Goal: Use online tool/utility

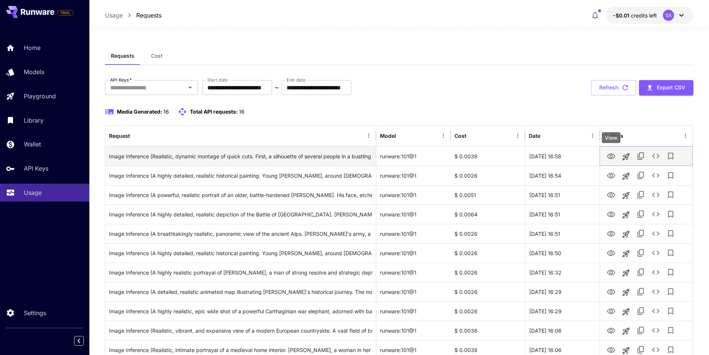
click at [611, 156] on icon "View" at bounding box center [611, 156] width 9 height 9
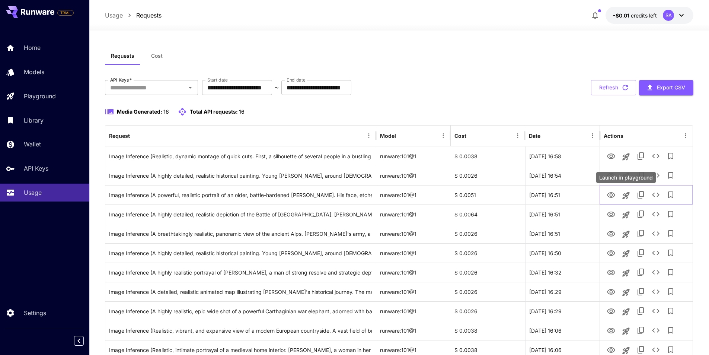
click at [614, 178] on div "Launch in playground" at bounding box center [626, 177] width 60 height 11
click at [612, 176] on div "Launch in playground" at bounding box center [626, 177] width 60 height 11
click at [608, 173] on div "Launch in playground" at bounding box center [626, 177] width 60 height 11
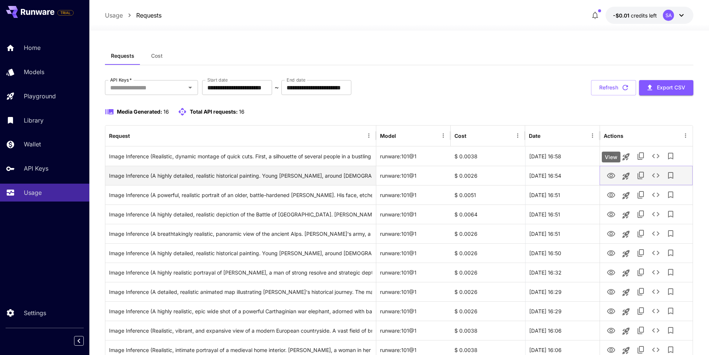
click at [610, 175] on icon "View" at bounding box center [611, 176] width 8 height 6
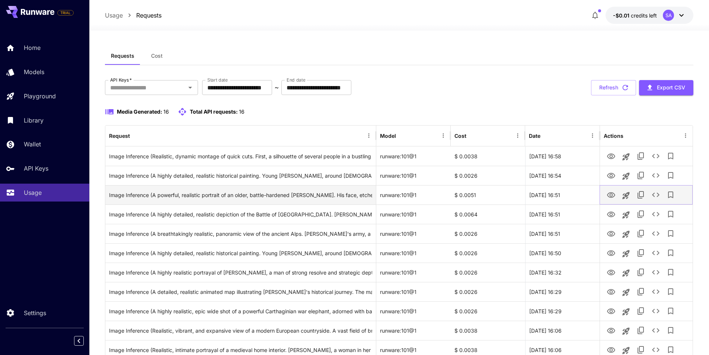
click at [610, 193] on icon "View" at bounding box center [611, 195] width 8 height 6
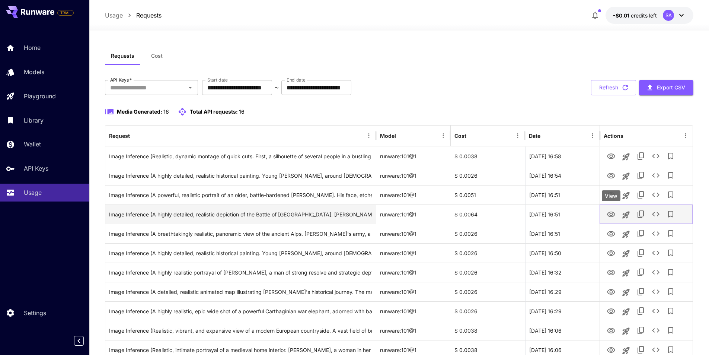
click at [610, 215] on icon "View" at bounding box center [611, 214] width 9 height 9
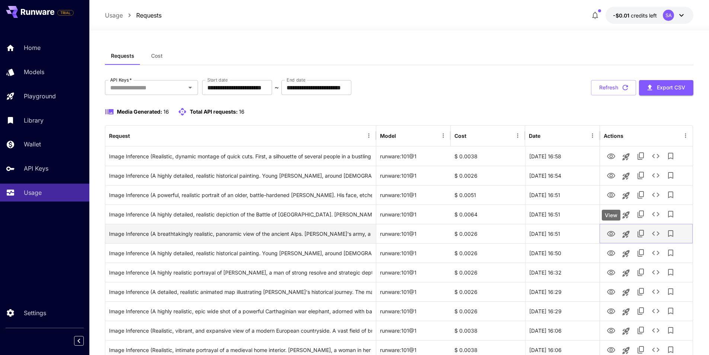
click at [611, 231] on icon "View" at bounding box center [611, 233] width 9 height 9
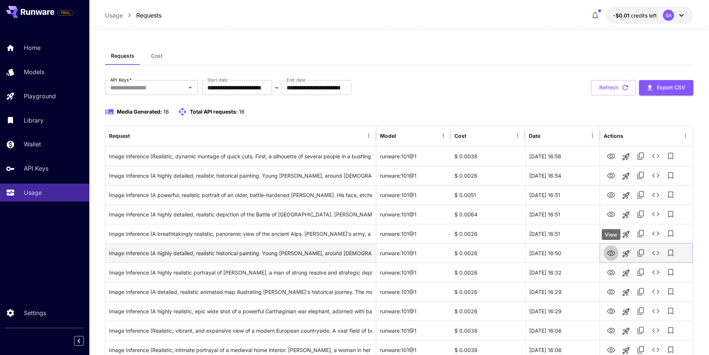
click at [611, 252] on icon "View" at bounding box center [611, 253] width 8 height 6
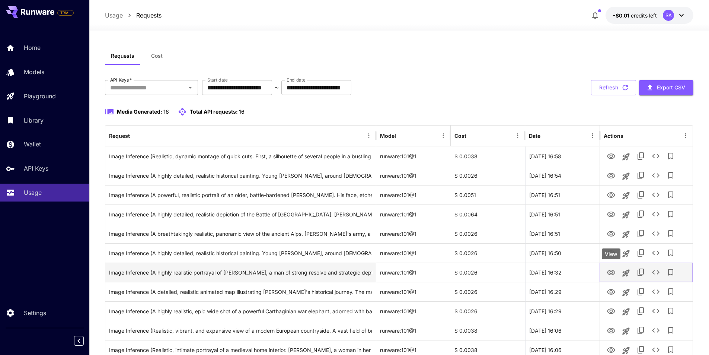
click at [613, 269] on icon "View" at bounding box center [611, 272] width 9 height 9
